Goal: Task Accomplishment & Management: Complete application form

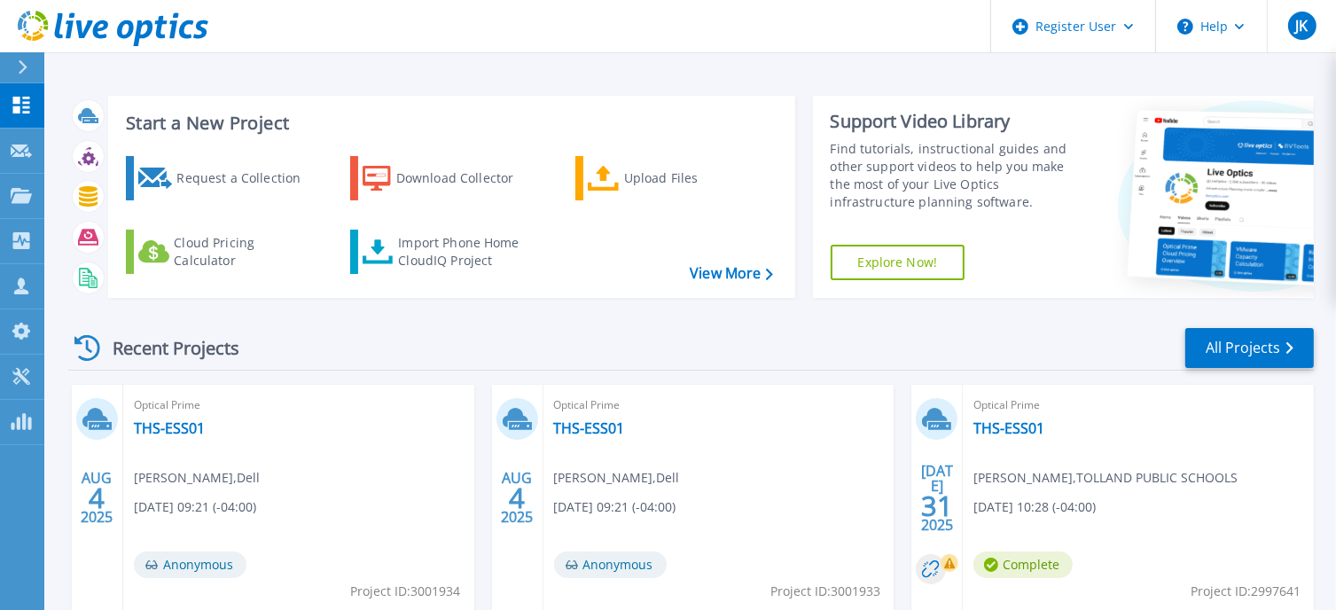
click at [14, 529] on div "Dashboard Dashboard Request Capture Request Capture Projects Projects Search Pr…" at bounding box center [22, 347] width 44 height 528
click at [259, 185] on div "Request a Collection" at bounding box center [247, 177] width 142 height 35
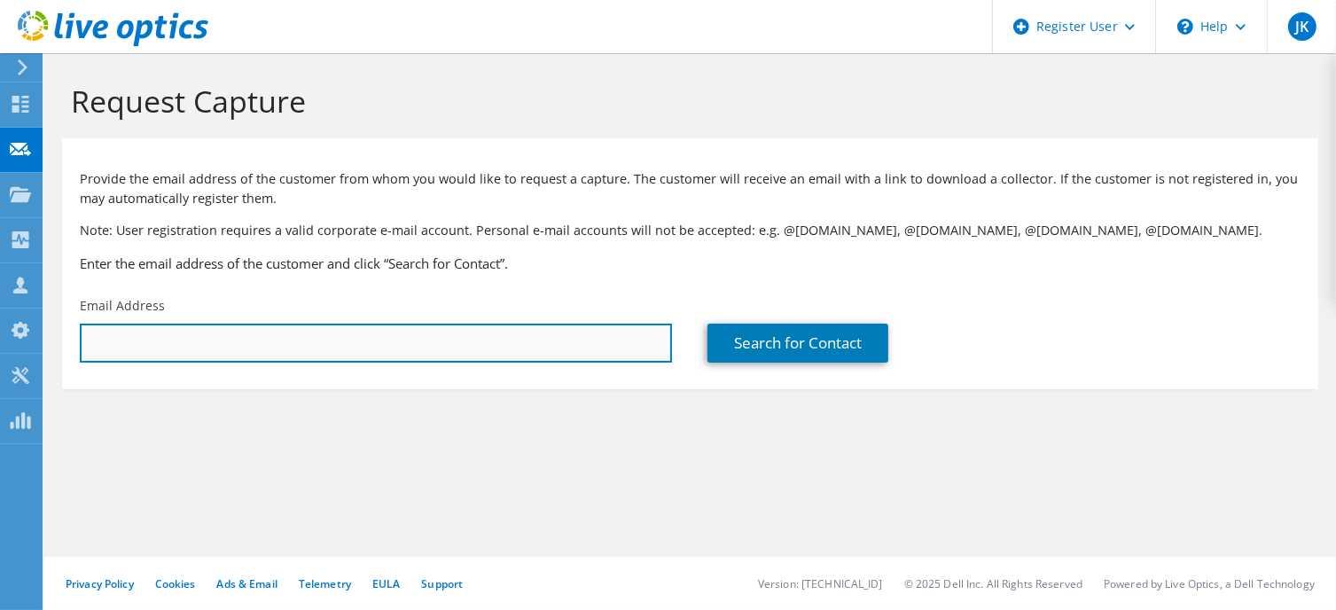
click at [341, 350] on input "text" at bounding box center [376, 343] width 592 height 39
paste input "[EMAIL_ADDRESS][DOMAIN_NAME]"
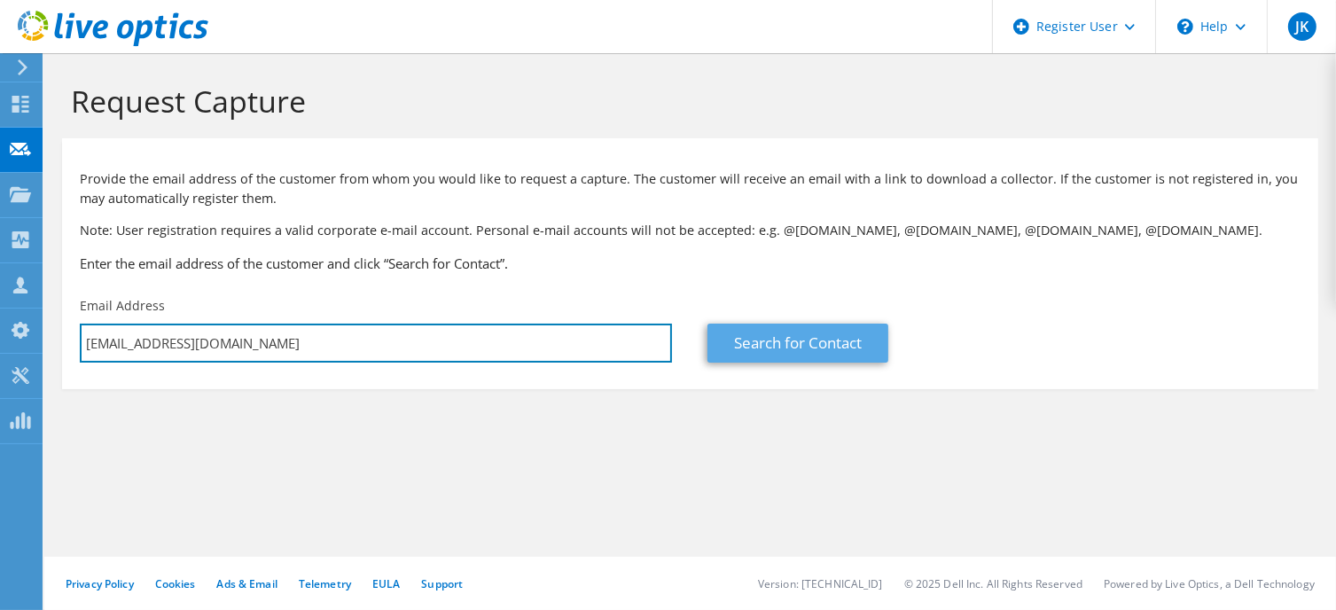
type input "[EMAIL_ADDRESS][DOMAIN_NAME]"
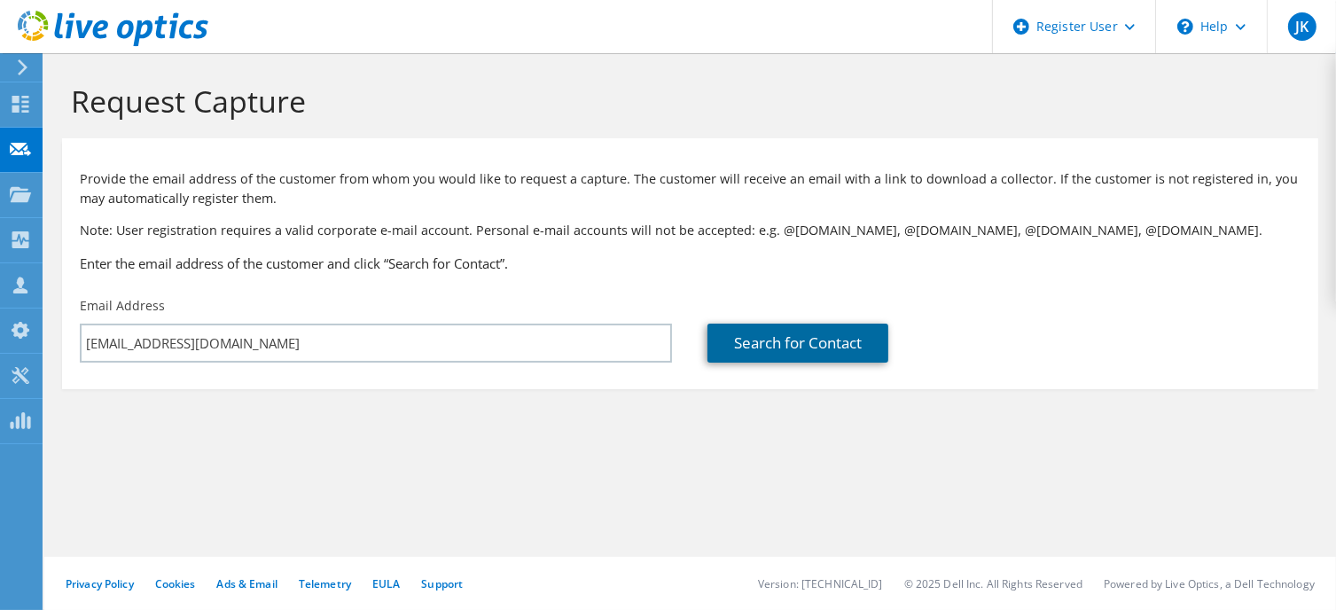
click at [753, 350] on link "Search for Contact" at bounding box center [797, 343] width 181 height 39
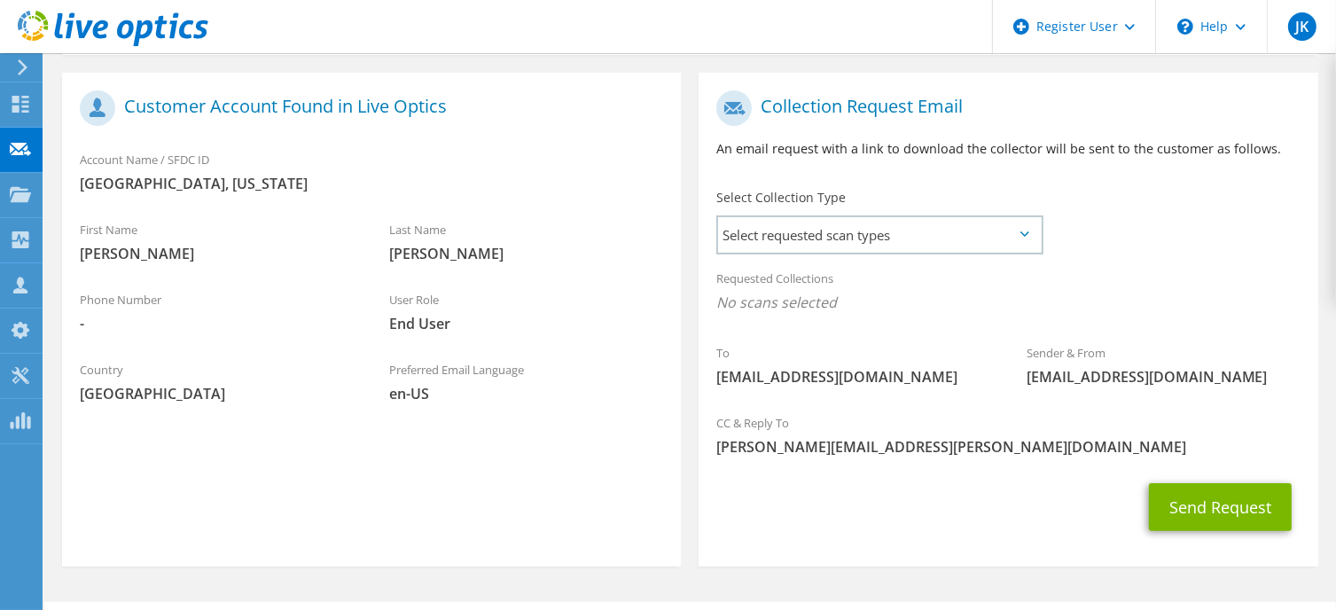
scroll to position [355, 0]
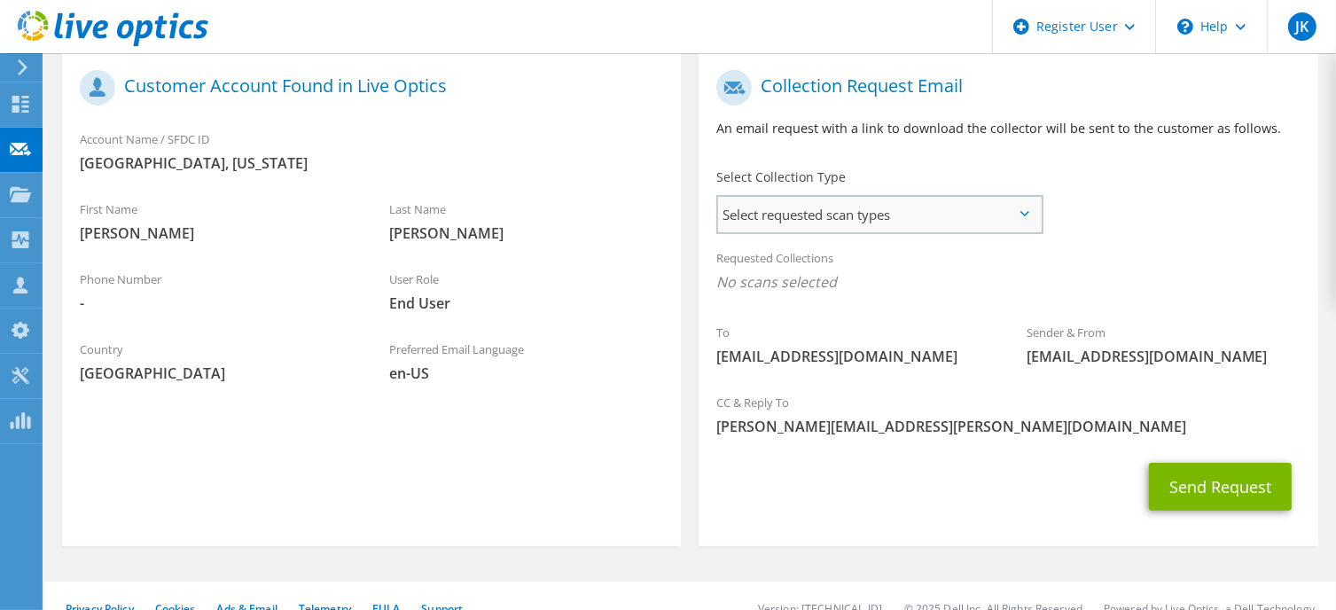
click at [802, 214] on span "Select requested scan types" at bounding box center [879, 214] width 323 height 35
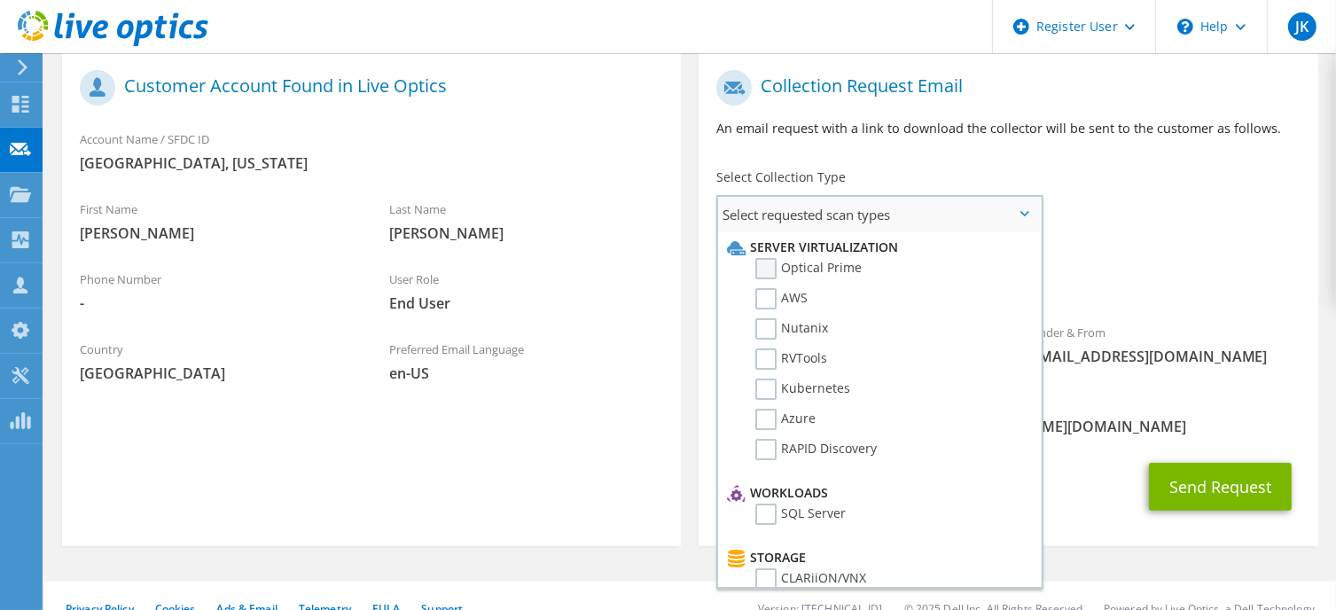
click at [769, 271] on label "Optical Prime" at bounding box center [808, 268] width 106 height 21
click at [0, 0] on input "Optical Prime" at bounding box center [0, 0] width 0 height 0
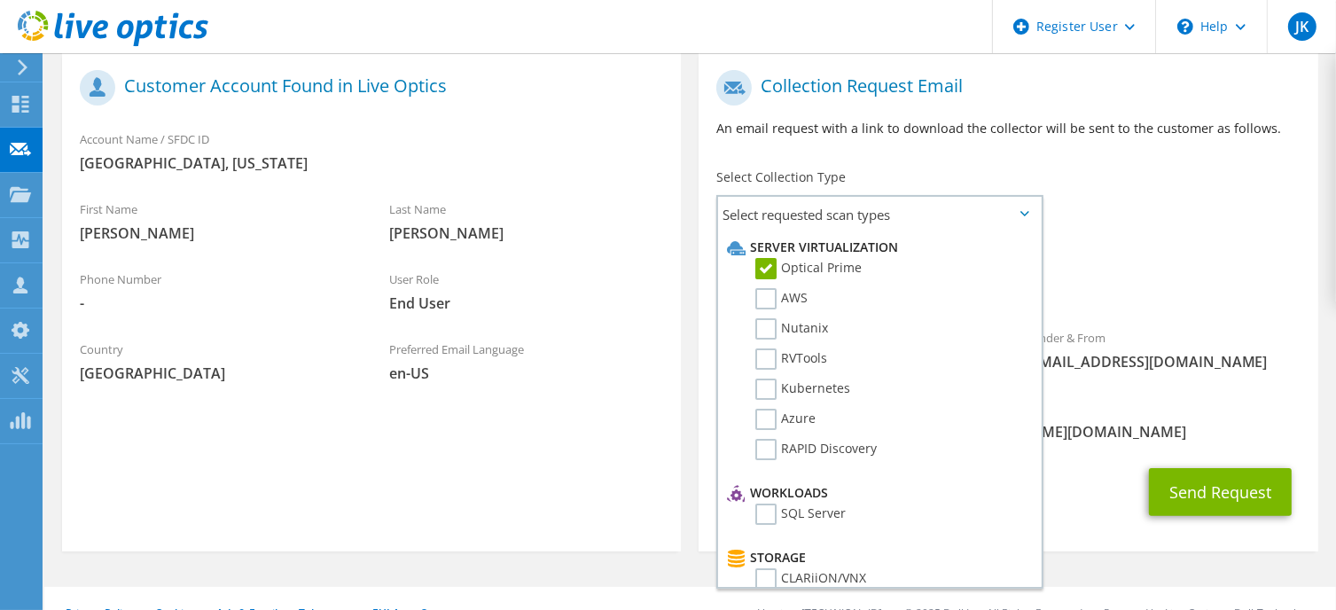
click at [1181, 270] on div "Requested Collections No scans selected Optical Prime" at bounding box center [1008, 274] width 619 height 71
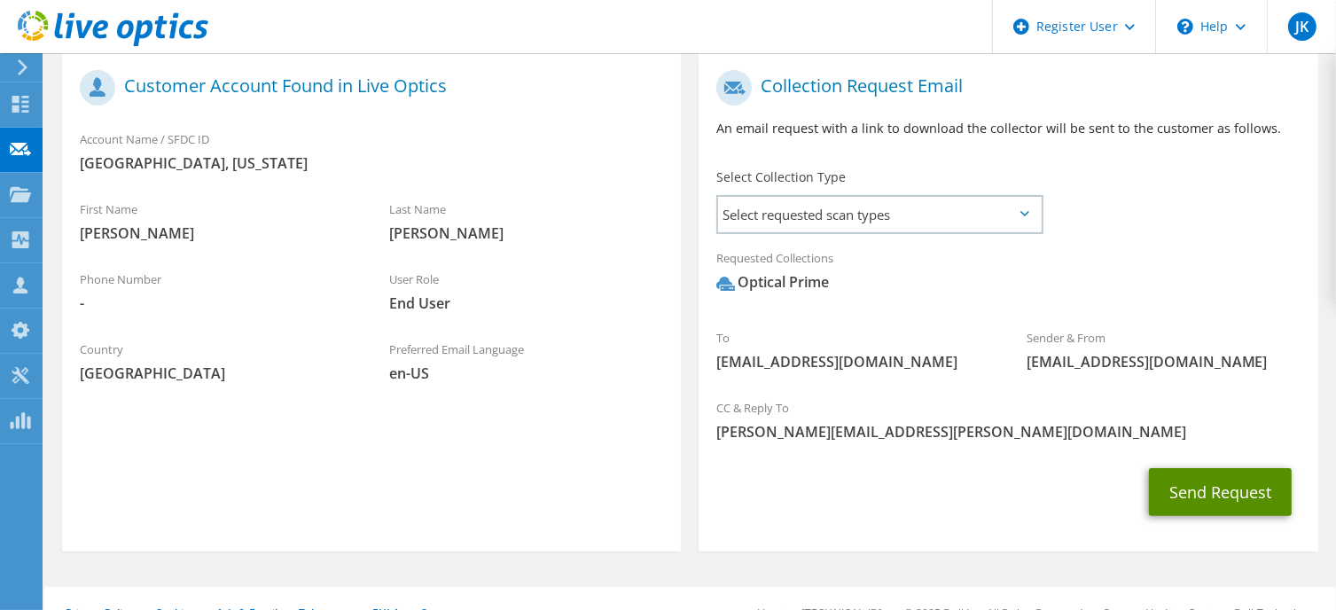
click at [1198, 488] on button "Send Request" at bounding box center [1220, 492] width 143 height 48
